Goal: Obtain resource: Download file/media

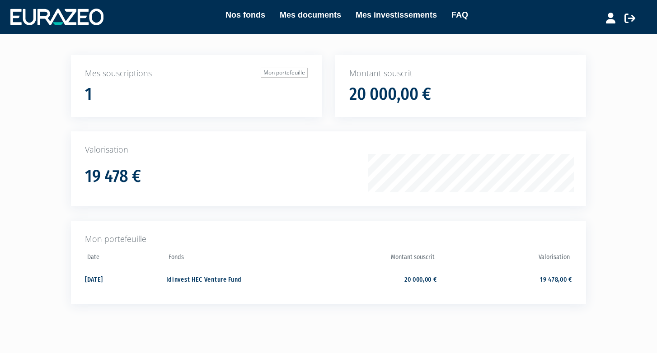
scroll to position [94, 0]
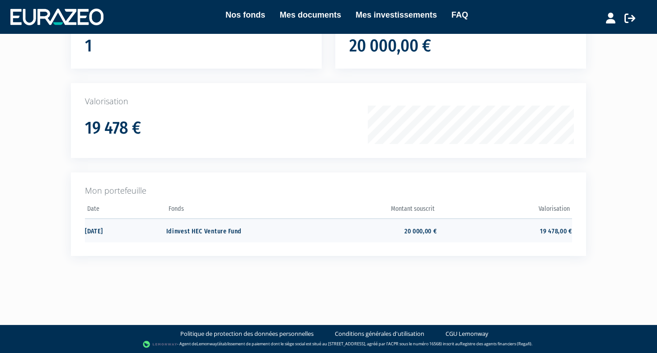
click at [309, 235] on td "20 000,00 €" at bounding box center [368, 231] width 135 height 24
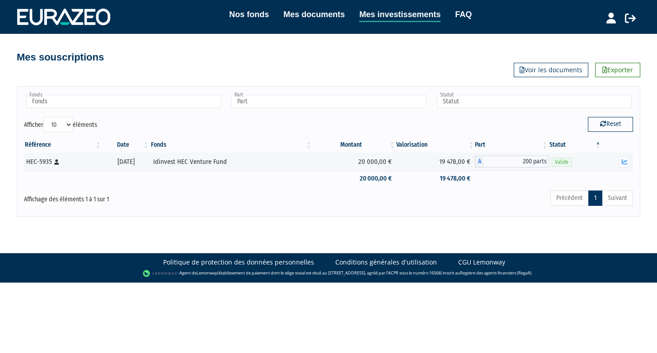
click at [302, 22] on div "Nos fonds Mes documents Mes investissements FAQ" at bounding box center [341, 17] width 462 height 18
click at [310, 14] on link "Mes documents" at bounding box center [313, 14] width 61 height 13
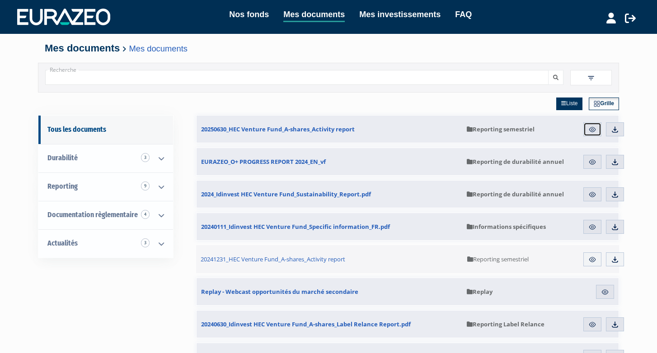
click at [595, 130] on img at bounding box center [592, 130] width 8 height 8
